Goal: Navigation & Orientation: Find specific page/section

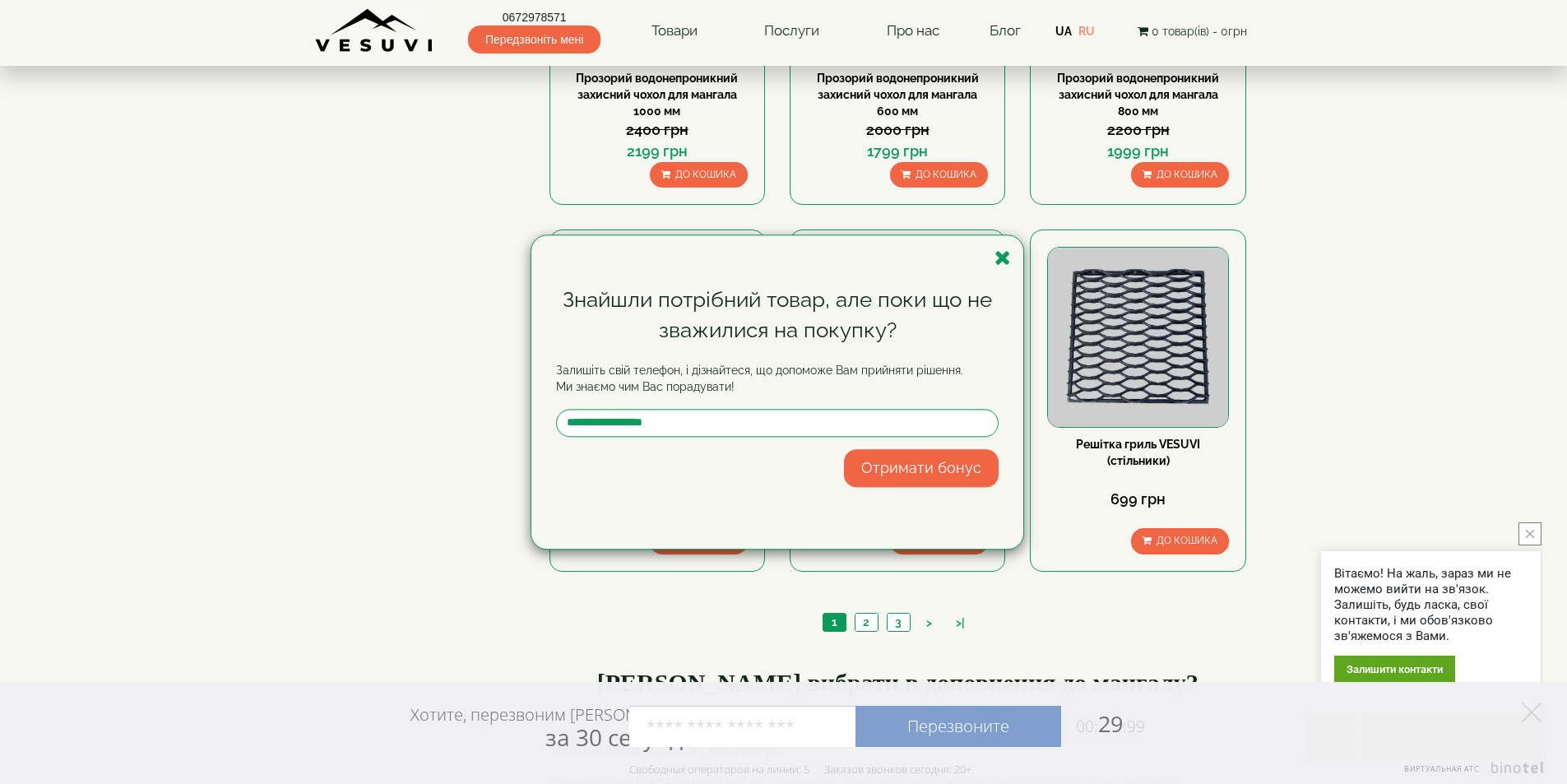
click at [1011, 260] on div "Знайшли потрібний товар, але поки що не зважилися на покупку? Залишіть свій тел…" at bounding box center [777, 392] width 492 height 314
click at [999, 254] on icon "button" at bounding box center [1003, 258] width 17 height 20
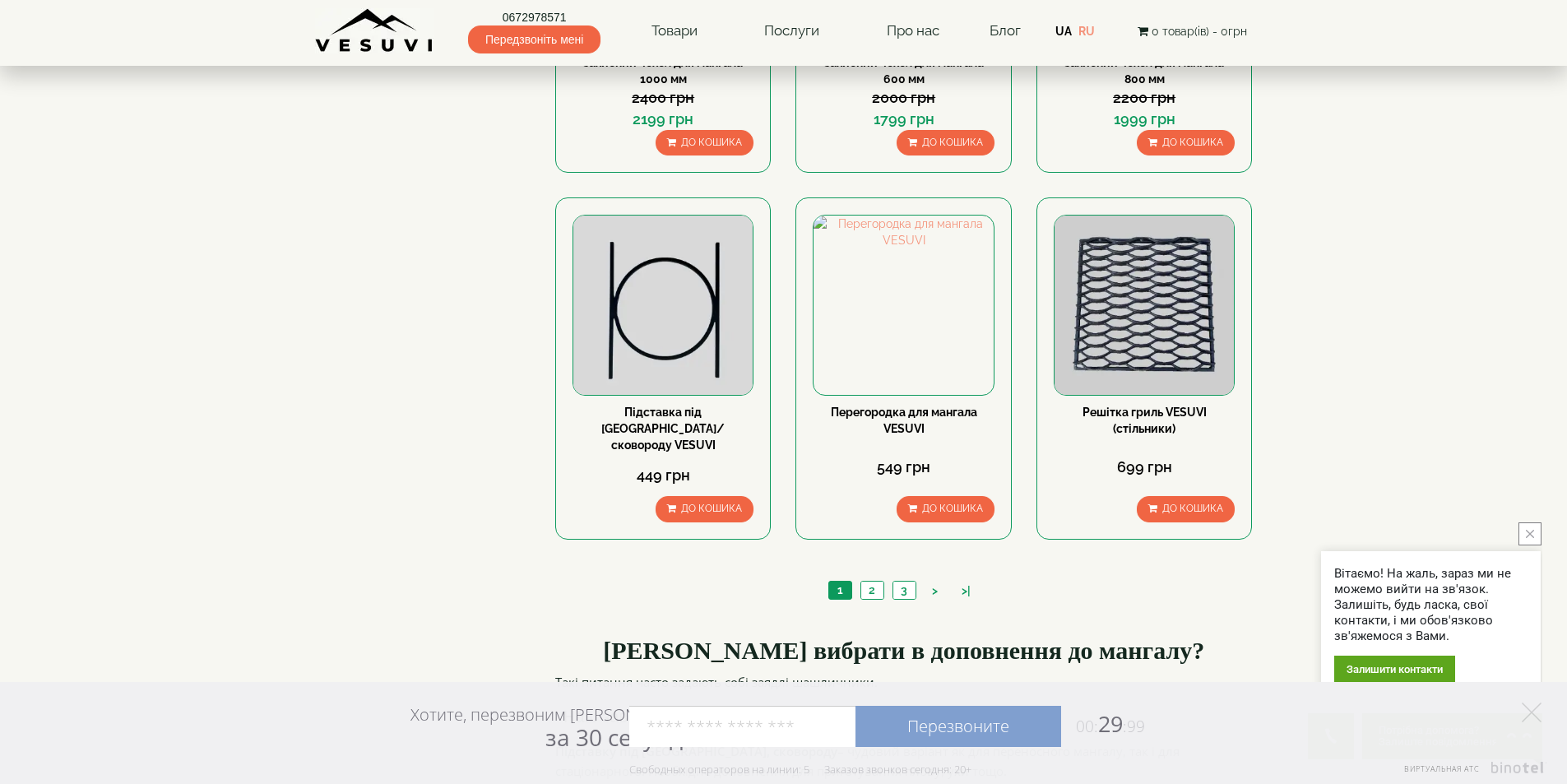
scroll to position [1726, 0]
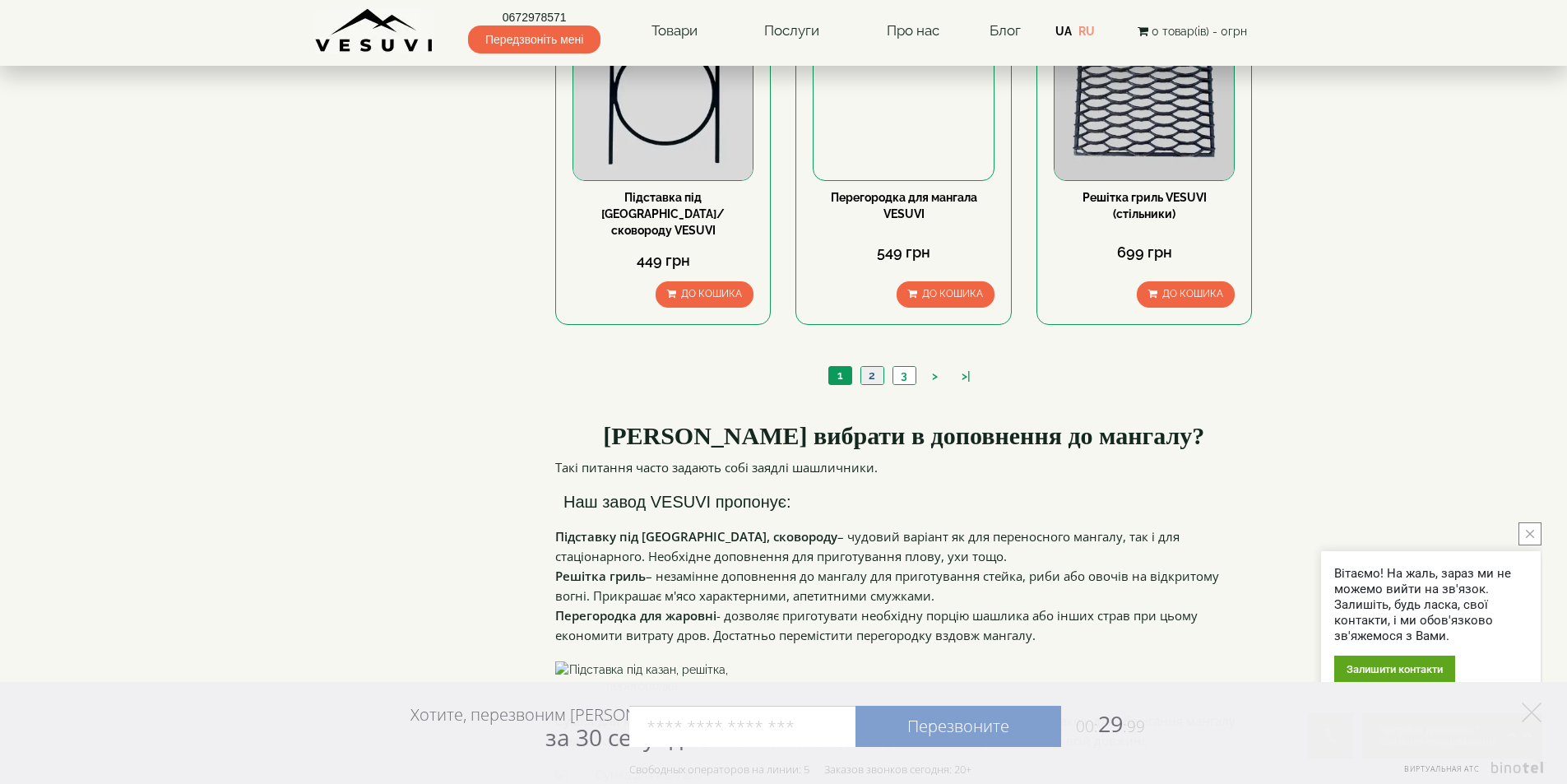
click at [863, 367] on link "2" at bounding box center [871, 375] width 23 height 17
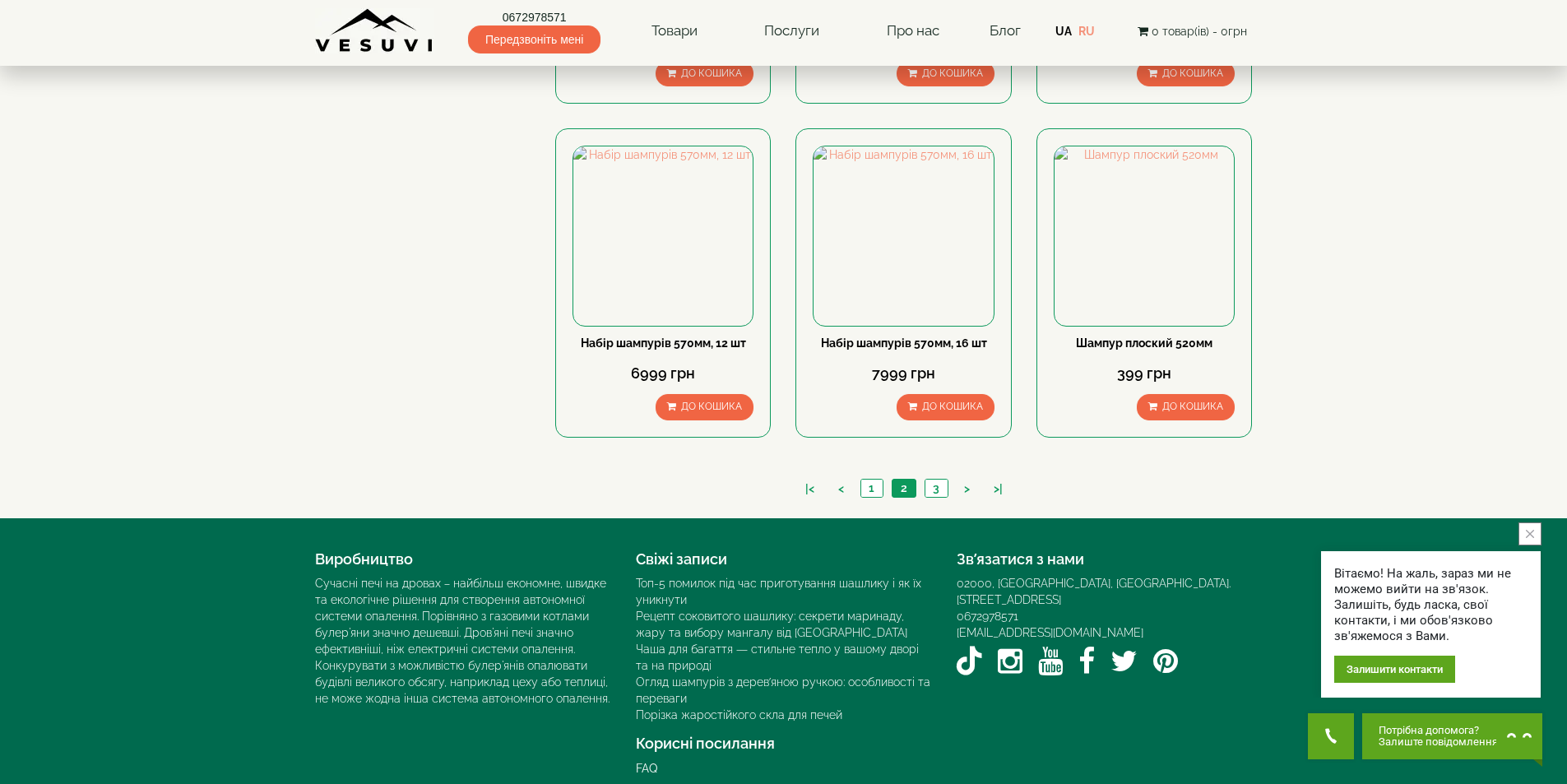
scroll to position [1484, 0]
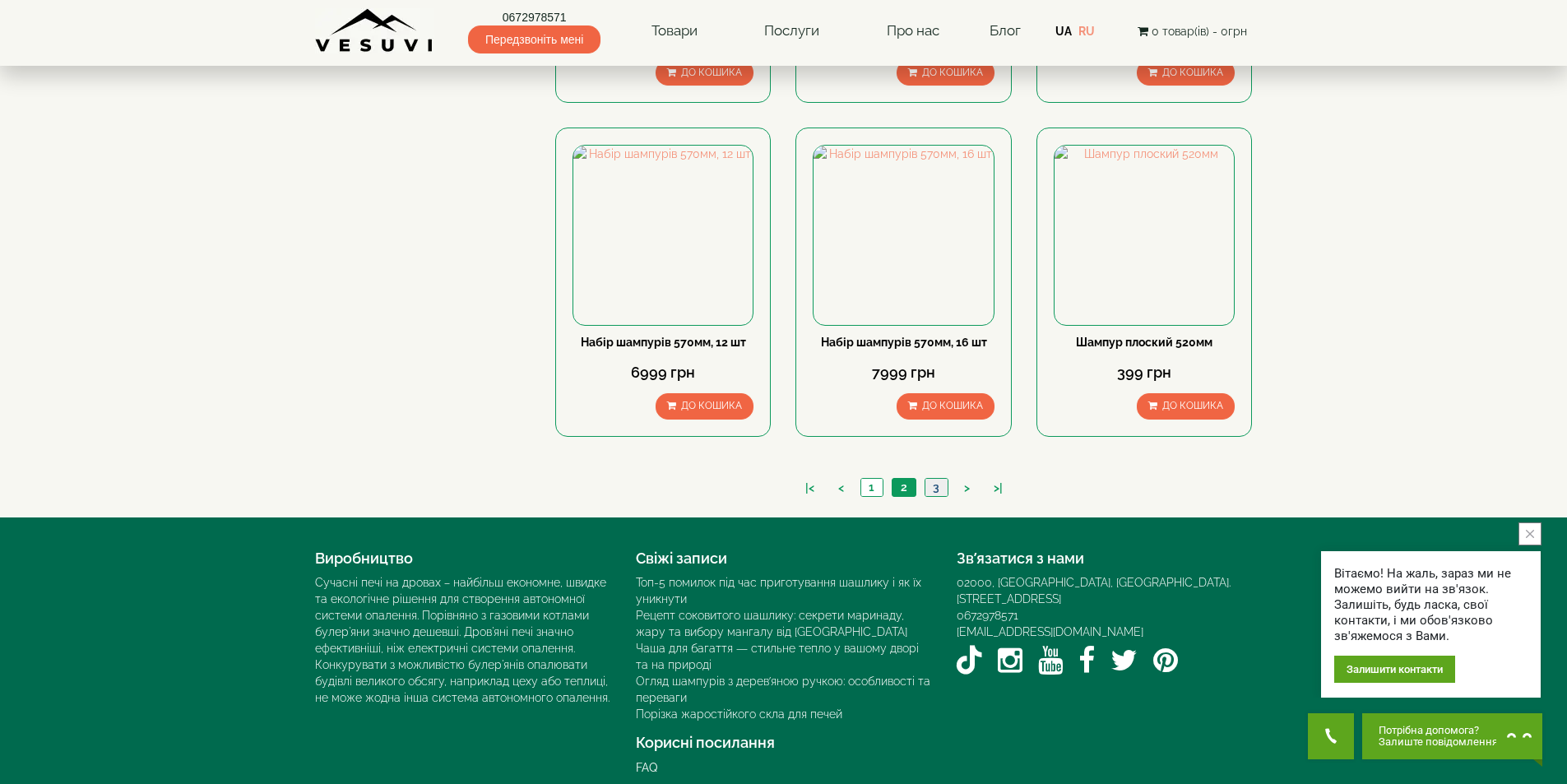
click at [931, 479] on link "3" at bounding box center [935, 487] width 23 height 17
